Goal: Find contact information: Find contact information

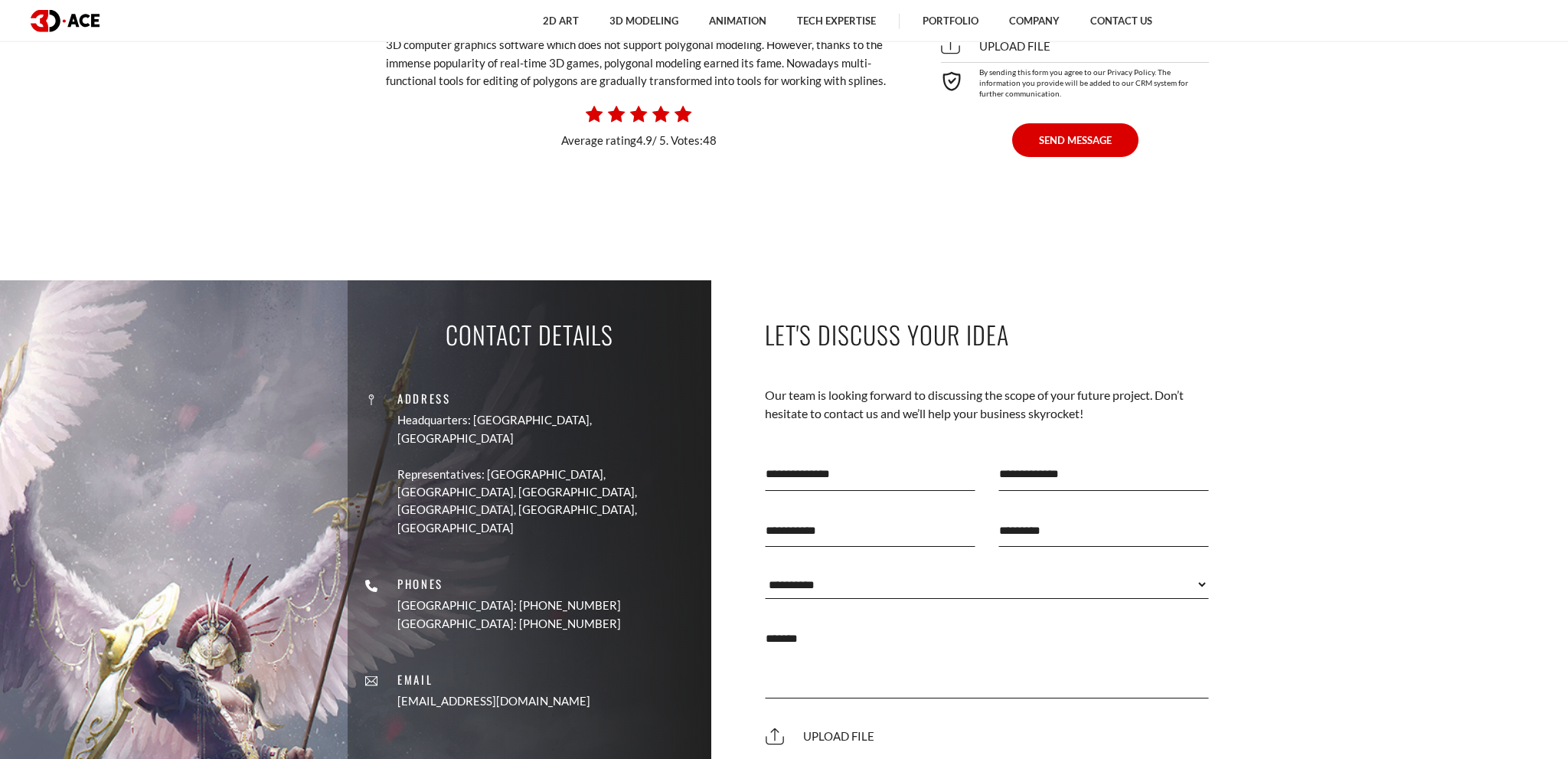
scroll to position [2749, 0]
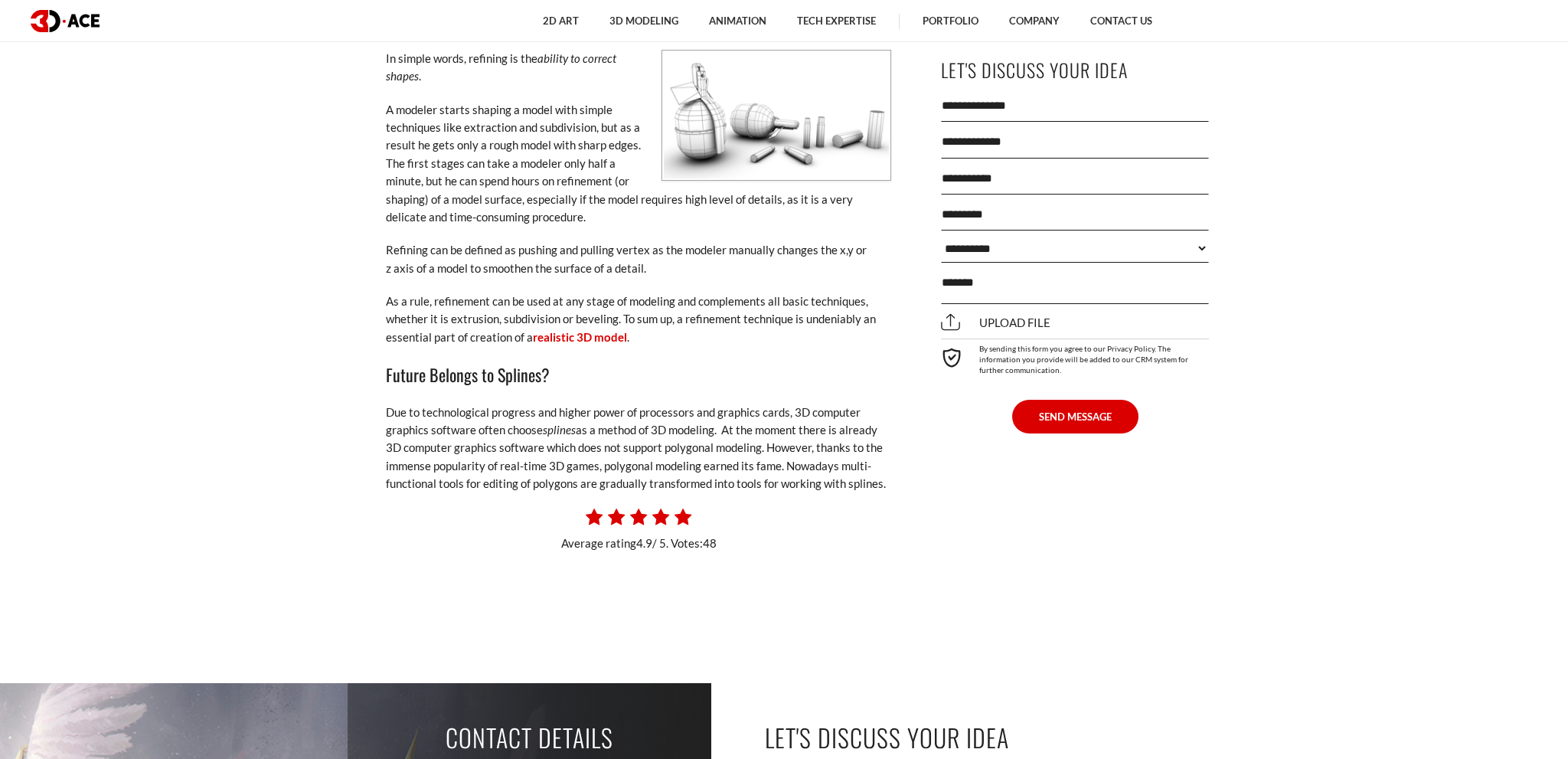
drag, startPoint x: 365, startPoint y: 590, endPoint x: 694, endPoint y: 477, distance: 347.9
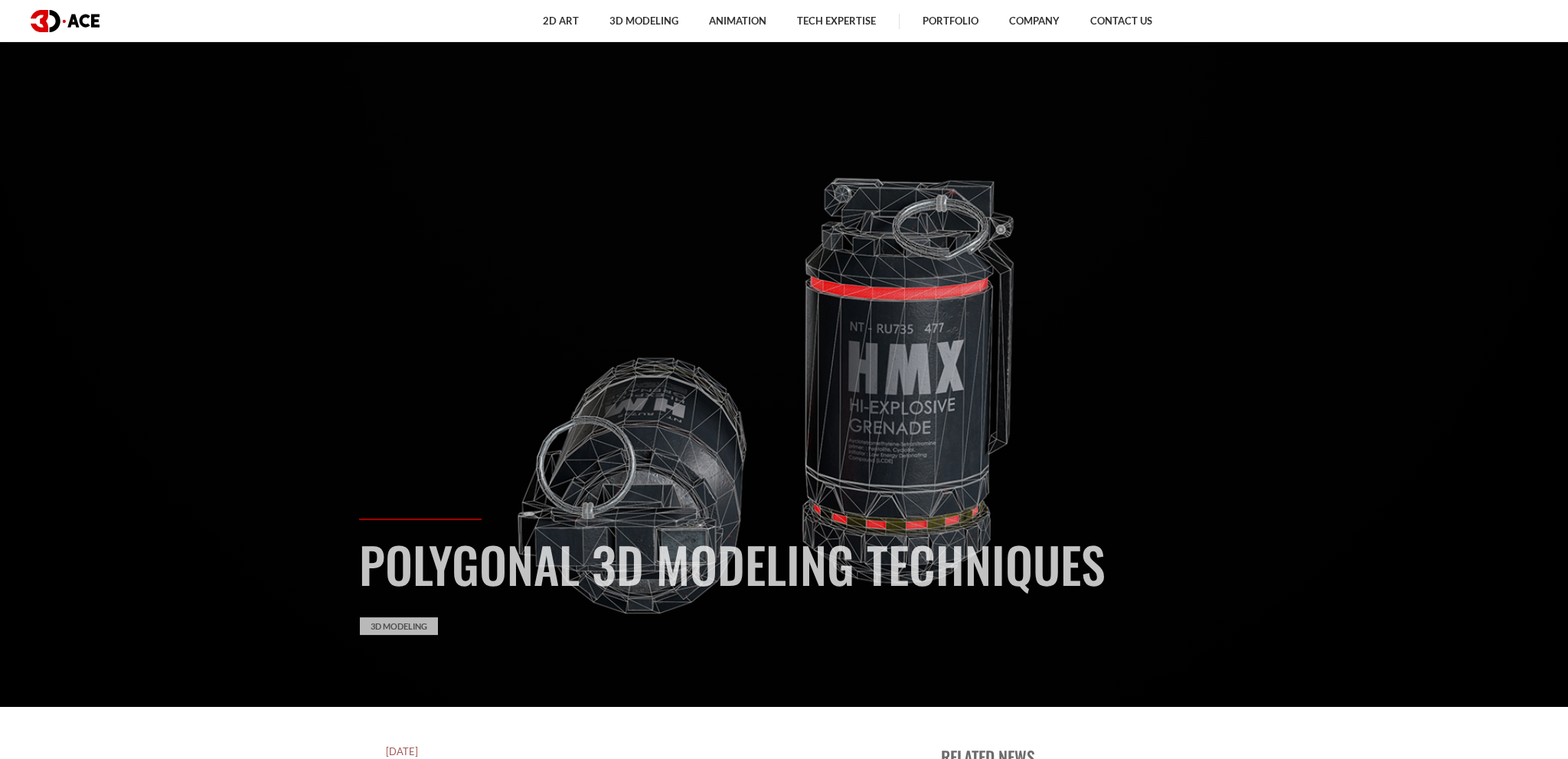
scroll to position [0, 0]
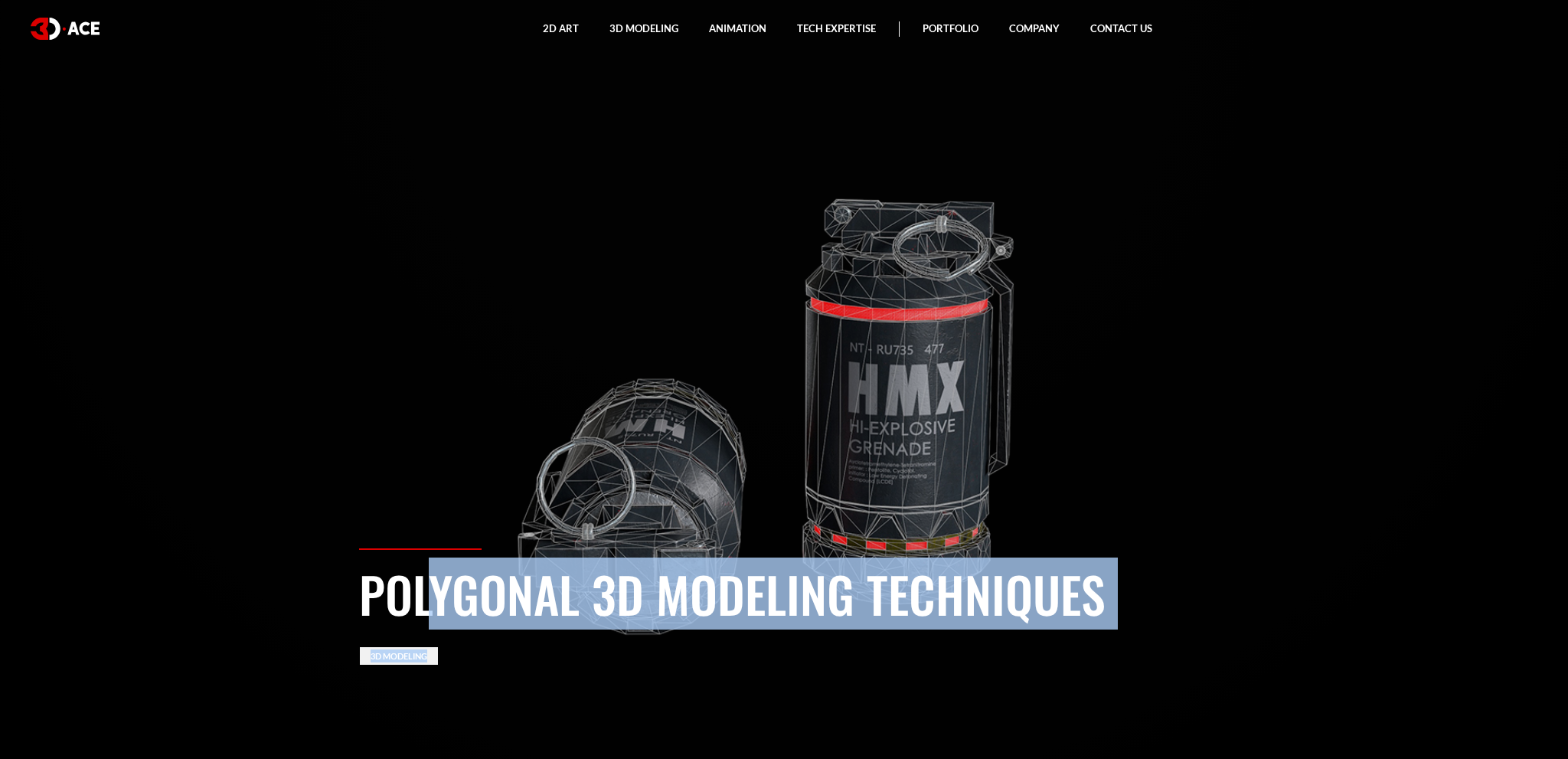
drag, startPoint x: 883, startPoint y: 463, endPoint x: 364, endPoint y: 594, distance: 535.3
copy body "Polygonal 3D Modeling Techniques 3D Modeling January 19, 2012 Polygonal modelin…"
click at [1152, 28] on link "Contact Us" at bounding box center [1121, 29] width 92 height 58
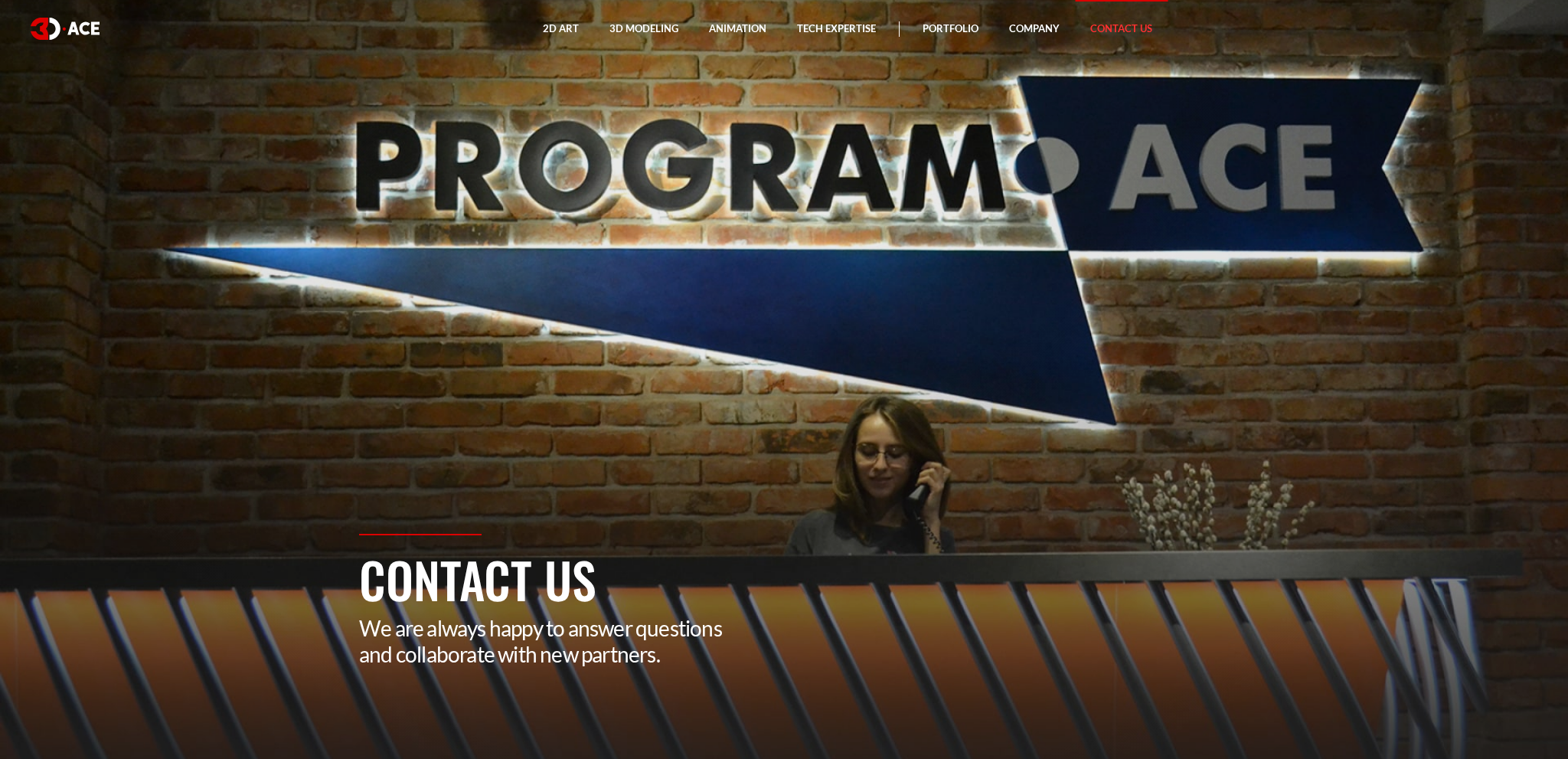
click at [948, 435] on section "Contact Us We are always happy to answer questions and collaborate with new par…" at bounding box center [784, 380] width 1568 height 759
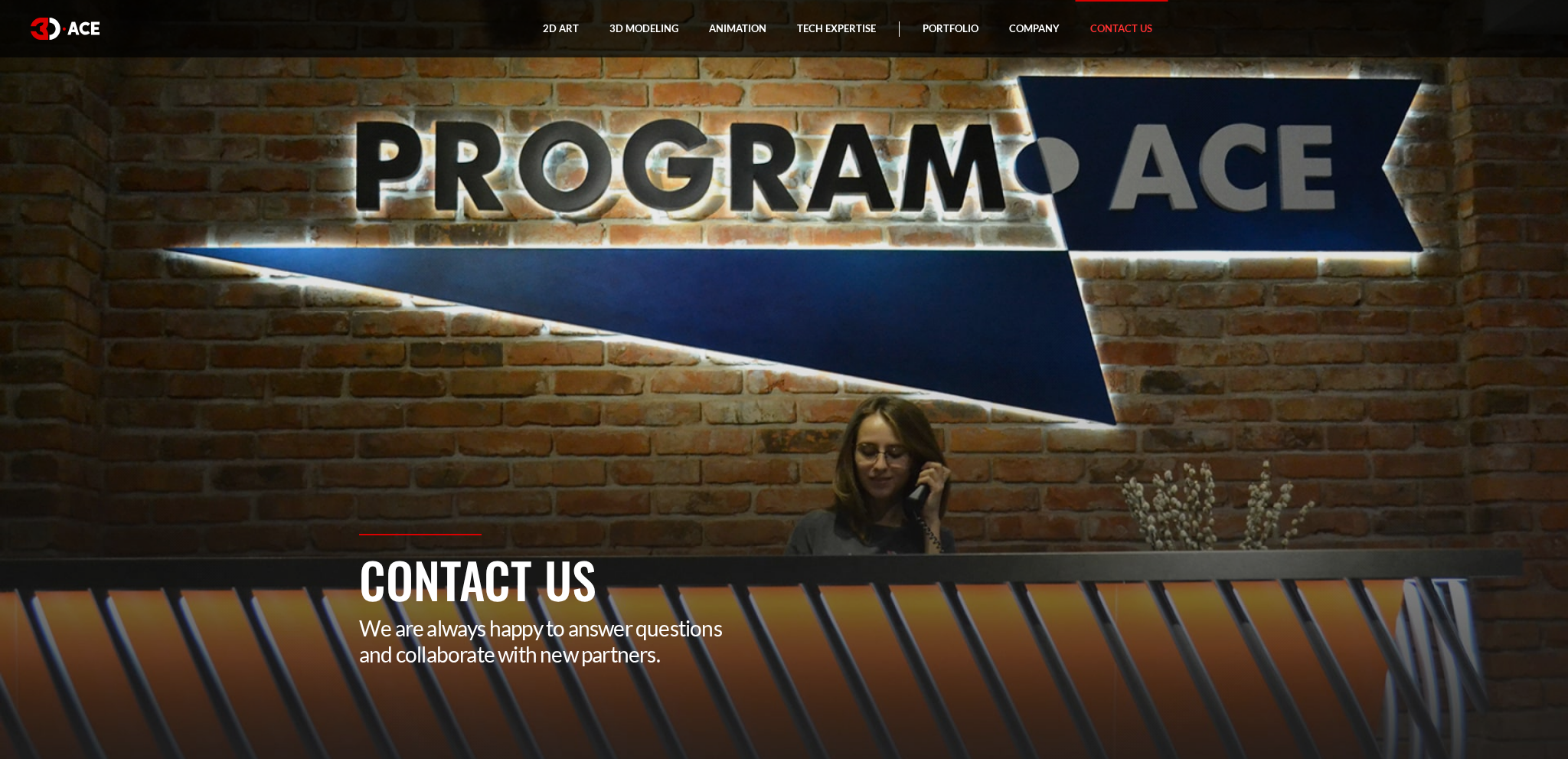
click at [67, 30] on img at bounding box center [65, 28] width 69 height 22
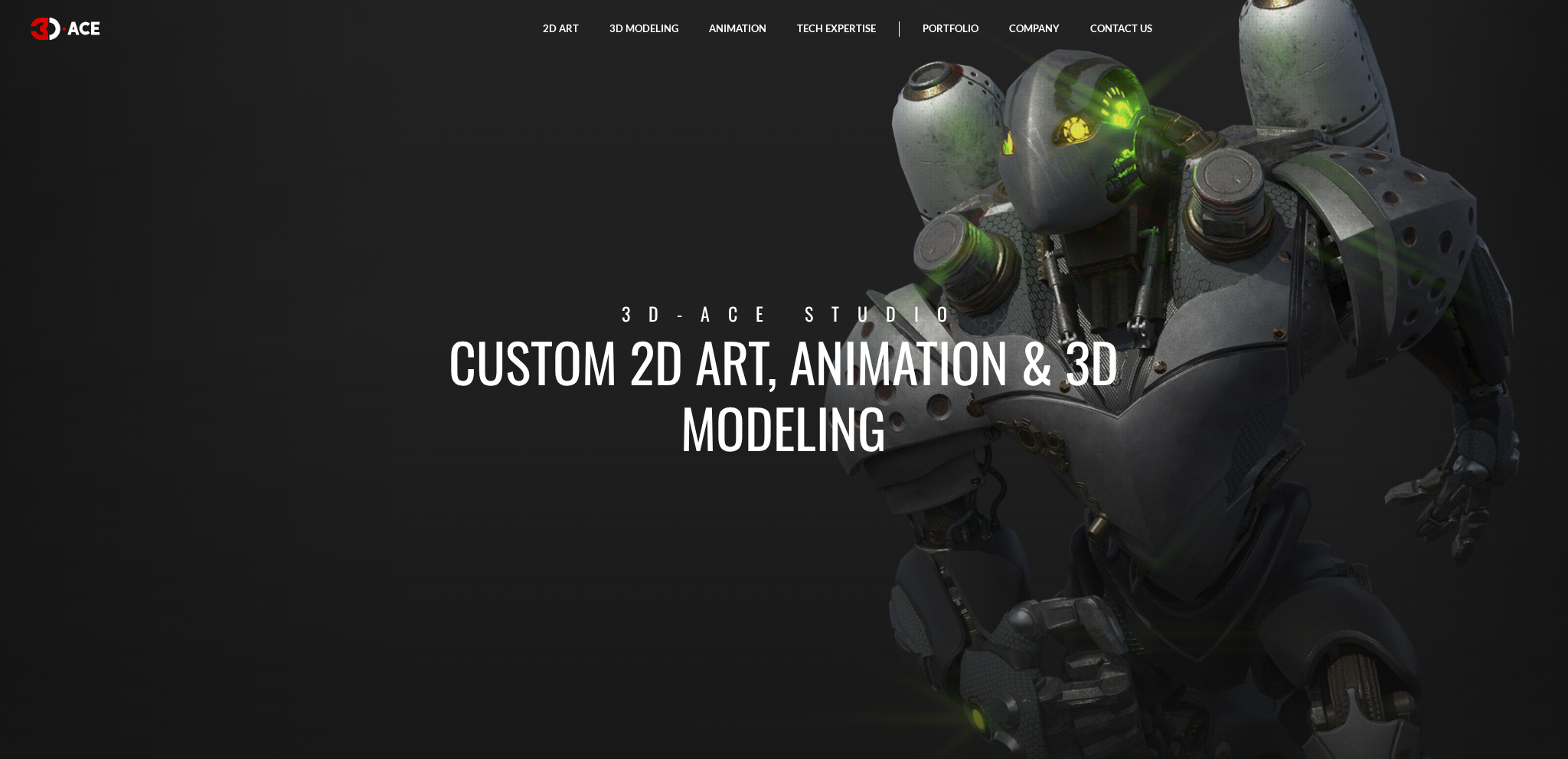
click at [1204, 520] on section "Custom 2D art, animation & 3D modeling 3D-Ace studio" at bounding box center [784, 380] width 1568 height 759
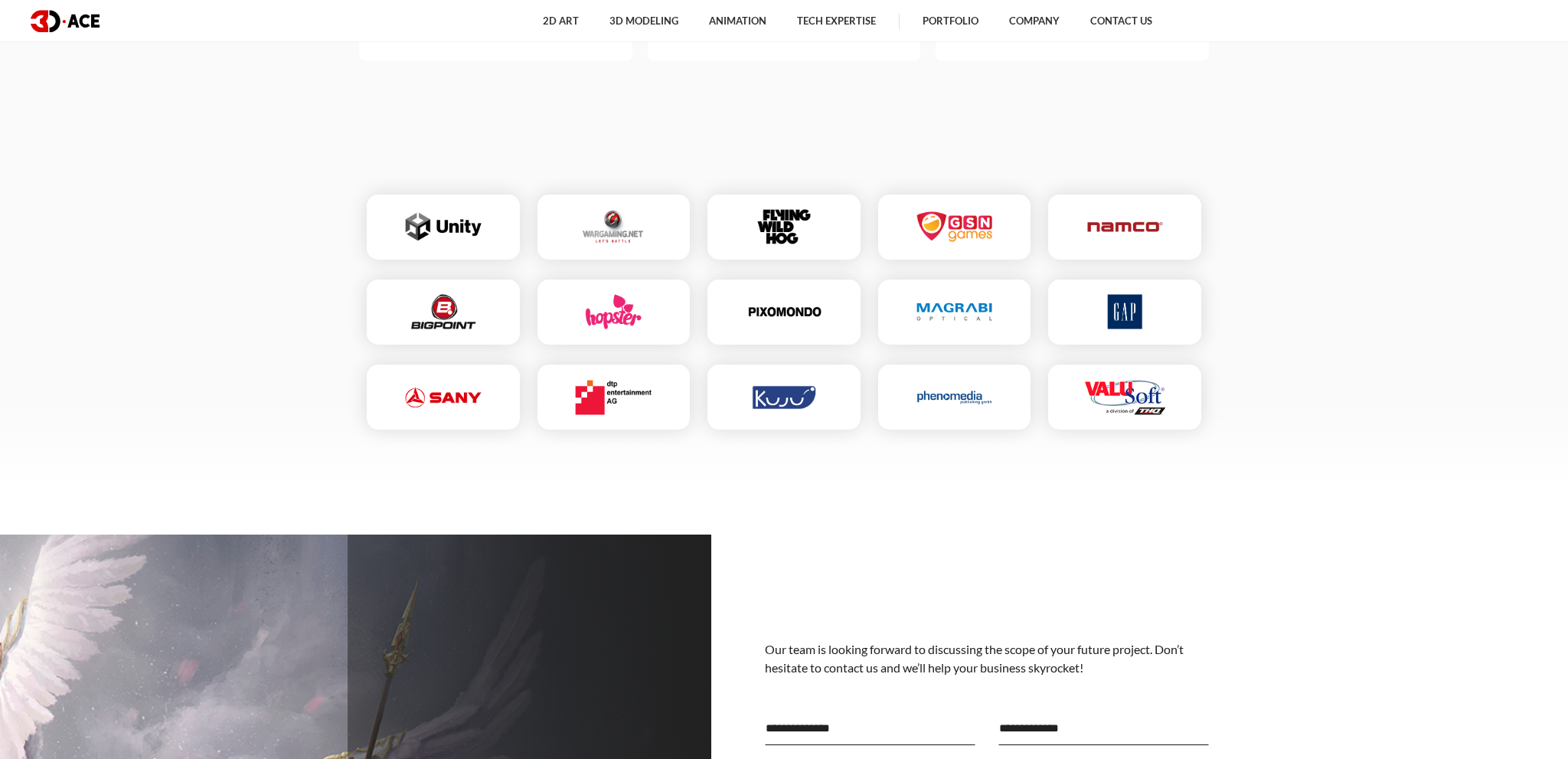
scroll to position [6425, 0]
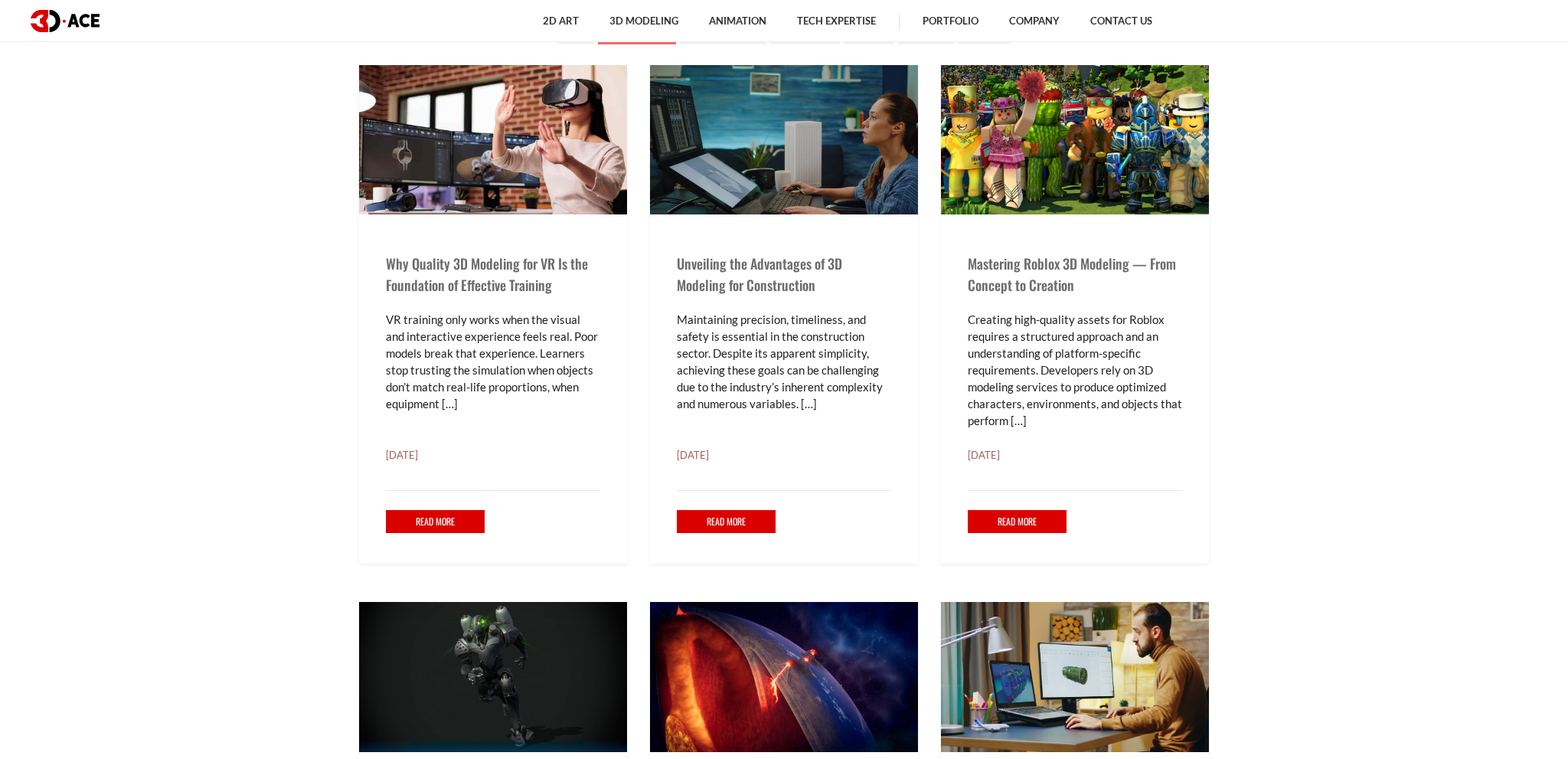
scroll to position [809, 0]
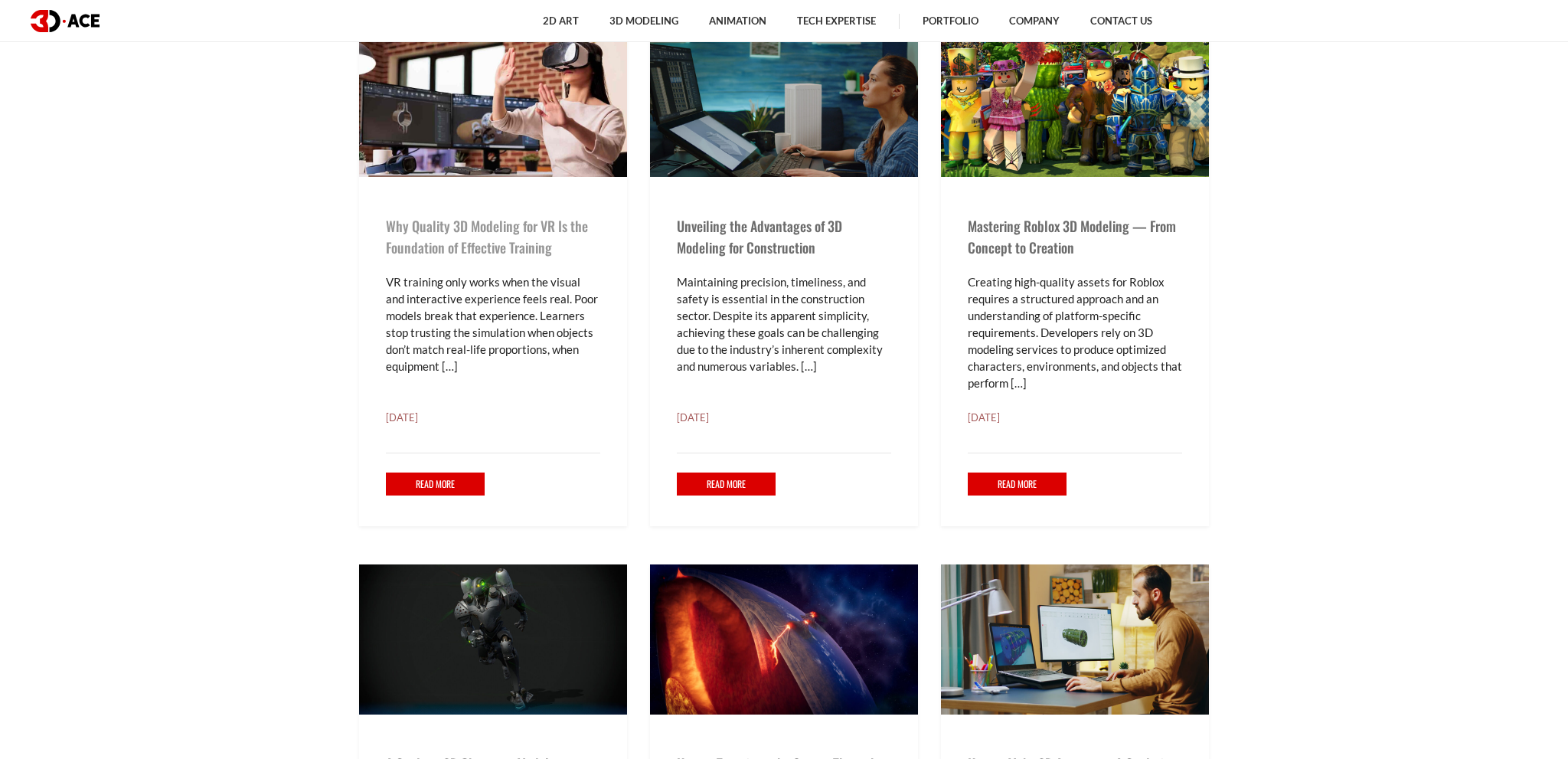
click at [515, 244] on link "Why Quality 3D Modeling for VR Is the Foundation of Effective Training" at bounding box center [487, 236] width 202 height 41
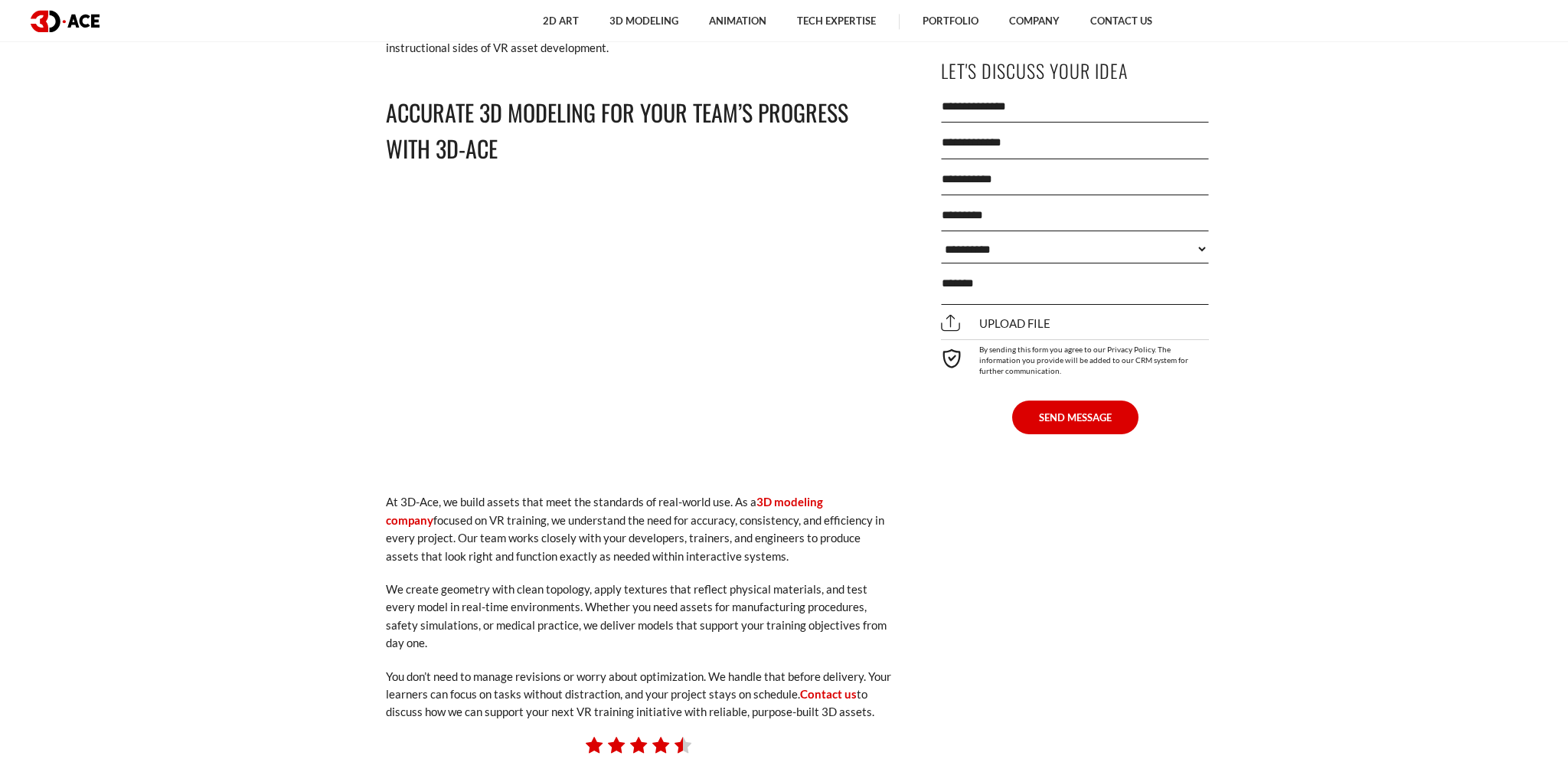
scroll to position [12797, 0]
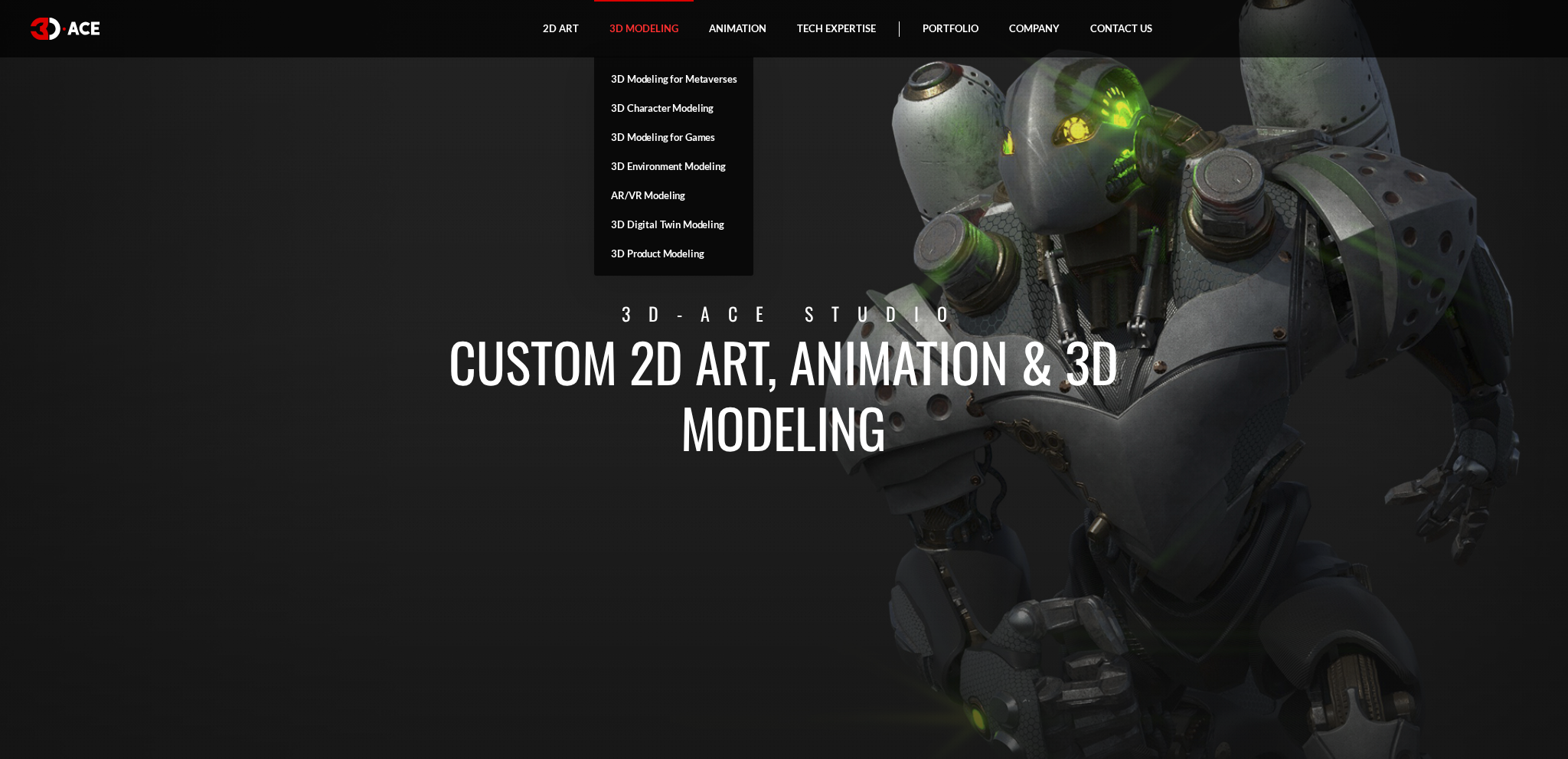
click at [645, 25] on link "3D Modeling" at bounding box center [644, 29] width 100 height 58
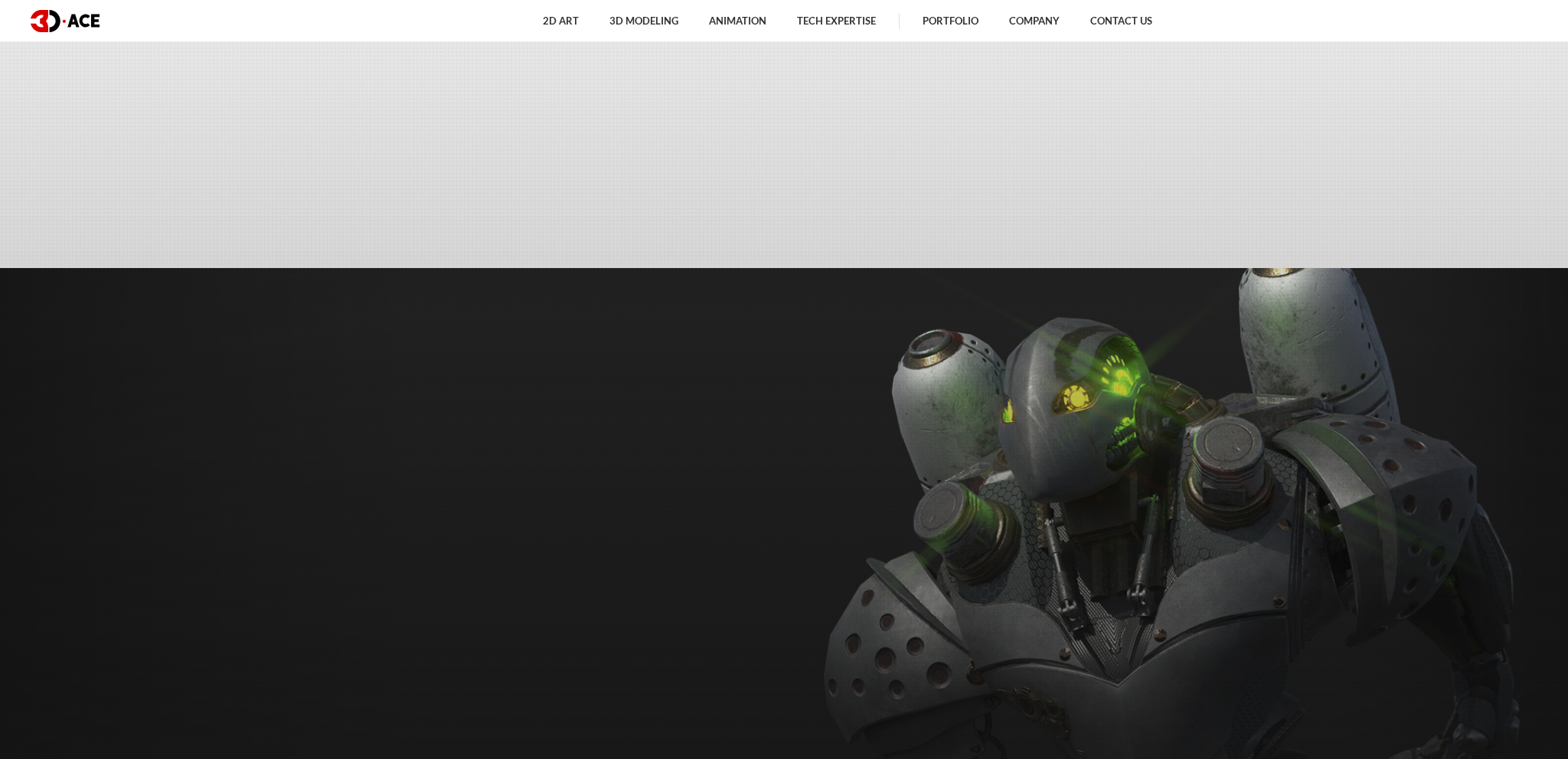
scroll to position [6425, 0]
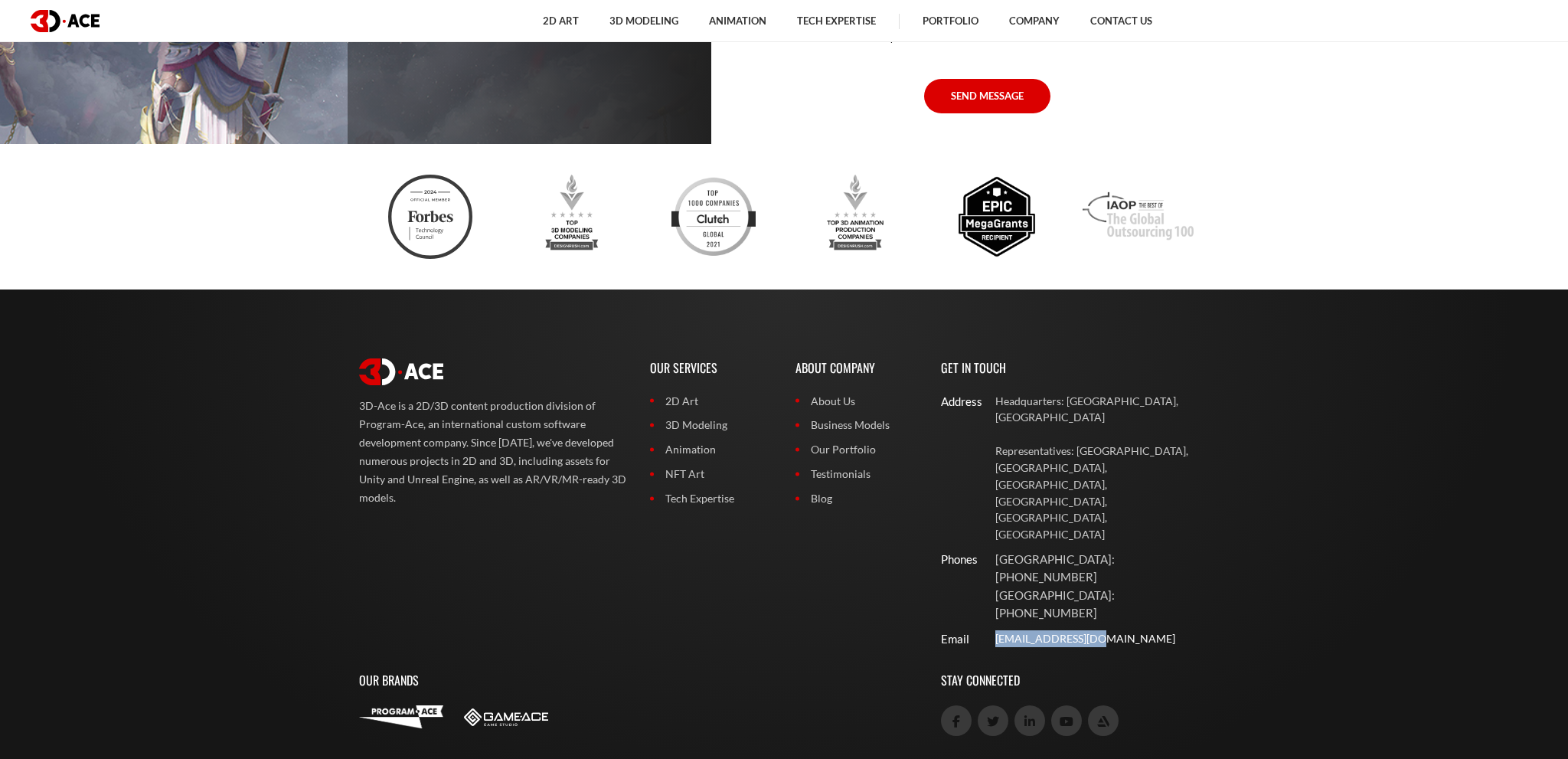
drag, startPoint x: 974, startPoint y: 515, endPoint x: 1092, endPoint y: 519, distance: 118.1
click at [1092, 630] on div "Email contact@3d-ace.com" at bounding box center [1074, 639] width 291 height 17
copy div "[EMAIL_ADDRESS][DOMAIN_NAME]"
